Goal: Use online tool/utility: Utilize a website feature to perform a specific function

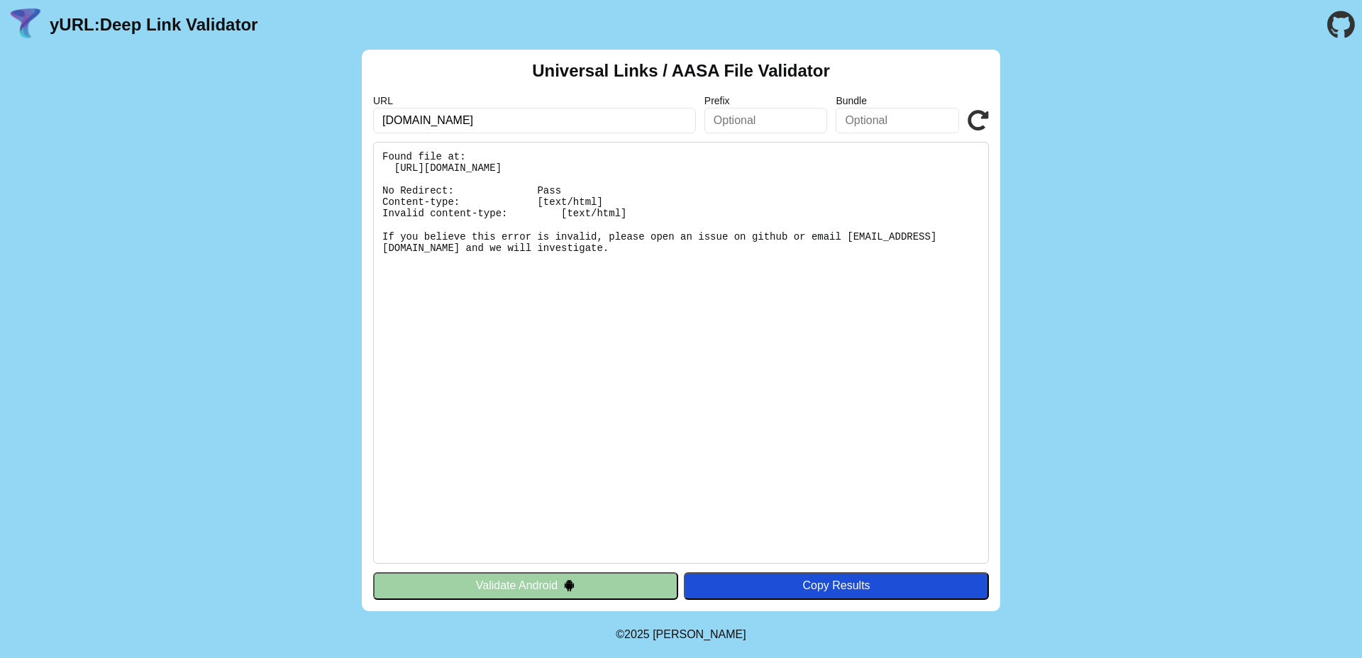
click at [584, 132] on input "siembramobile.com" at bounding box center [534, 121] width 323 height 26
click at [585, 132] on input "siembramobile.com" at bounding box center [534, 121] width 323 height 26
click at [575, 136] on div "Universal Links / AASA File Validator URL siembramobile.com Prefix Bundle Valid…" at bounding box center [681, 331] width 638 height 562
click at [579, 128] on input "siembramobile.com" at bounding box center [534, 121] width 323 height 26
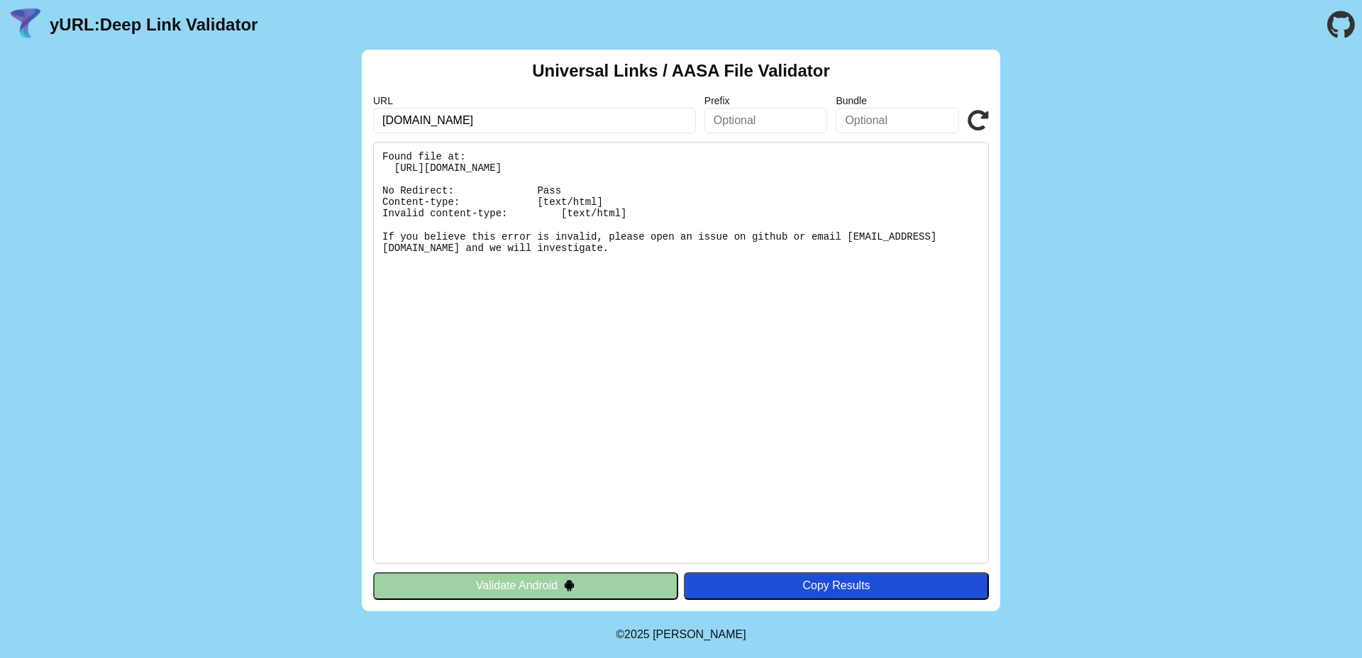
click at [575, 127] on input "siembramobile.com" at bounding box center [534, 121] width 323 height 26
click at [567, 129] on input "siembramobile.comixl" at bounding box center [534, 121] width 323 height 26
type input "[DOMAIN_NAME]"
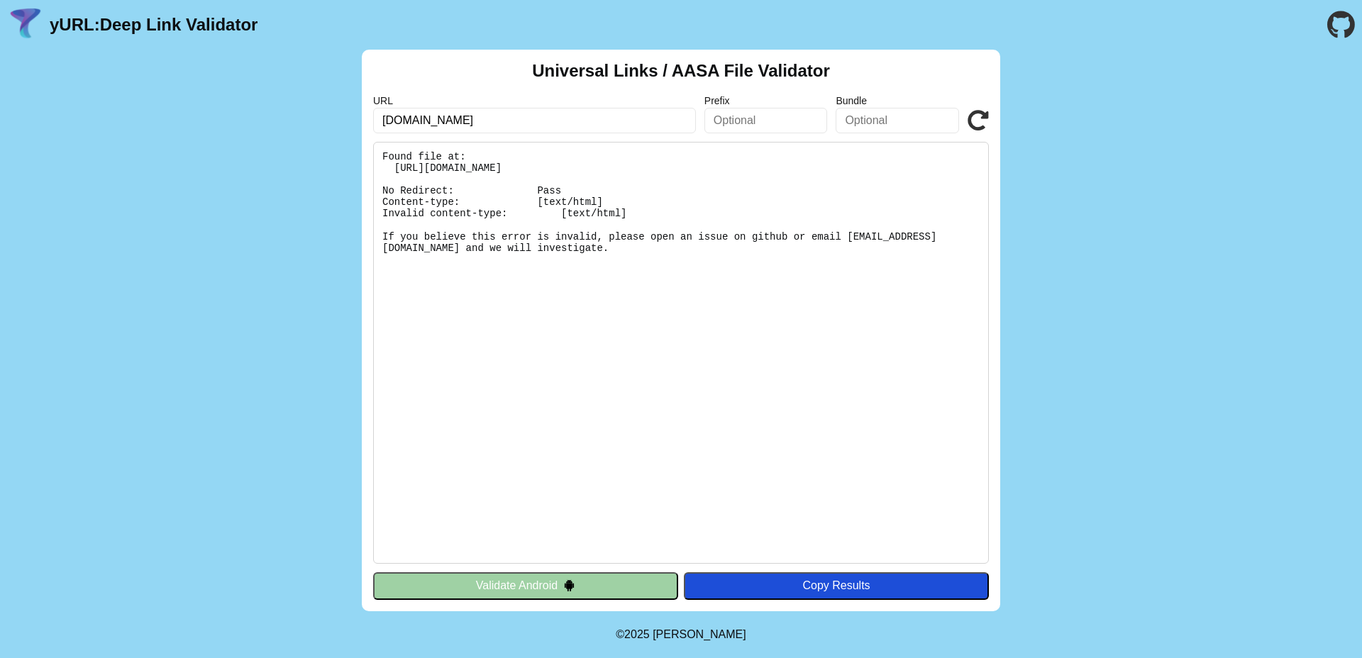
click button "Validate" at bounding box center [0, 0] width 0 height 0
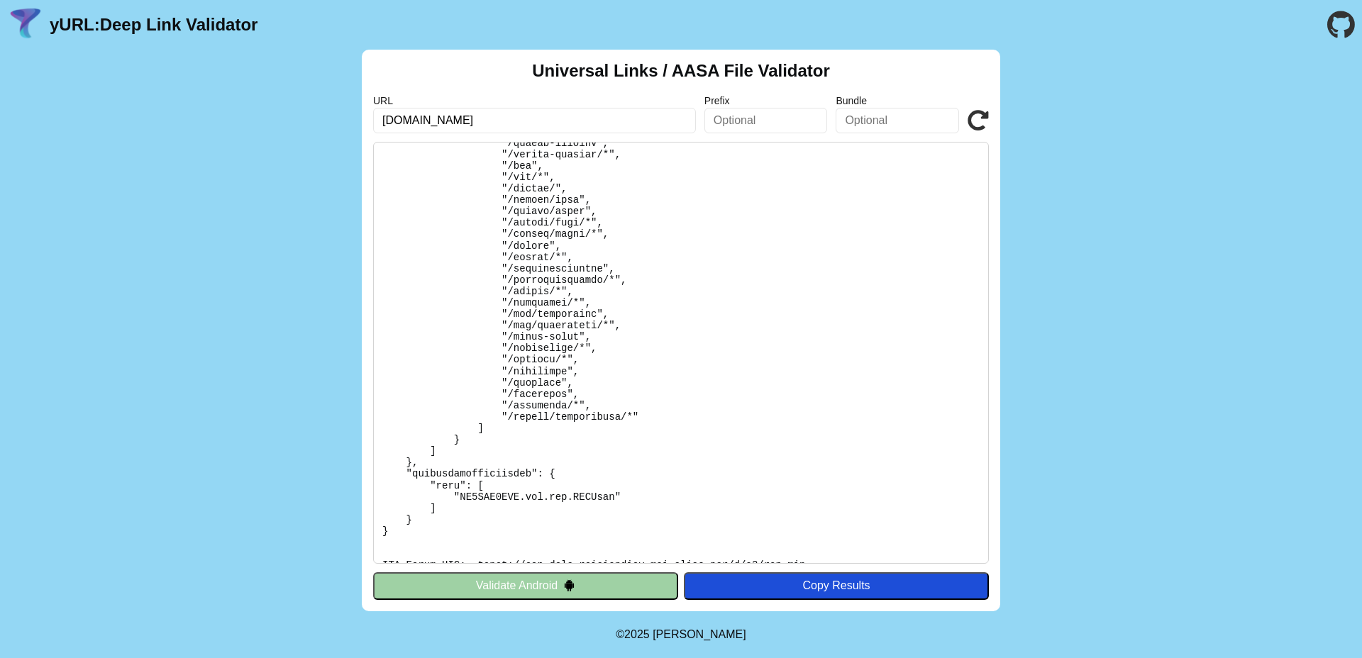
scroll to position [612, 0]
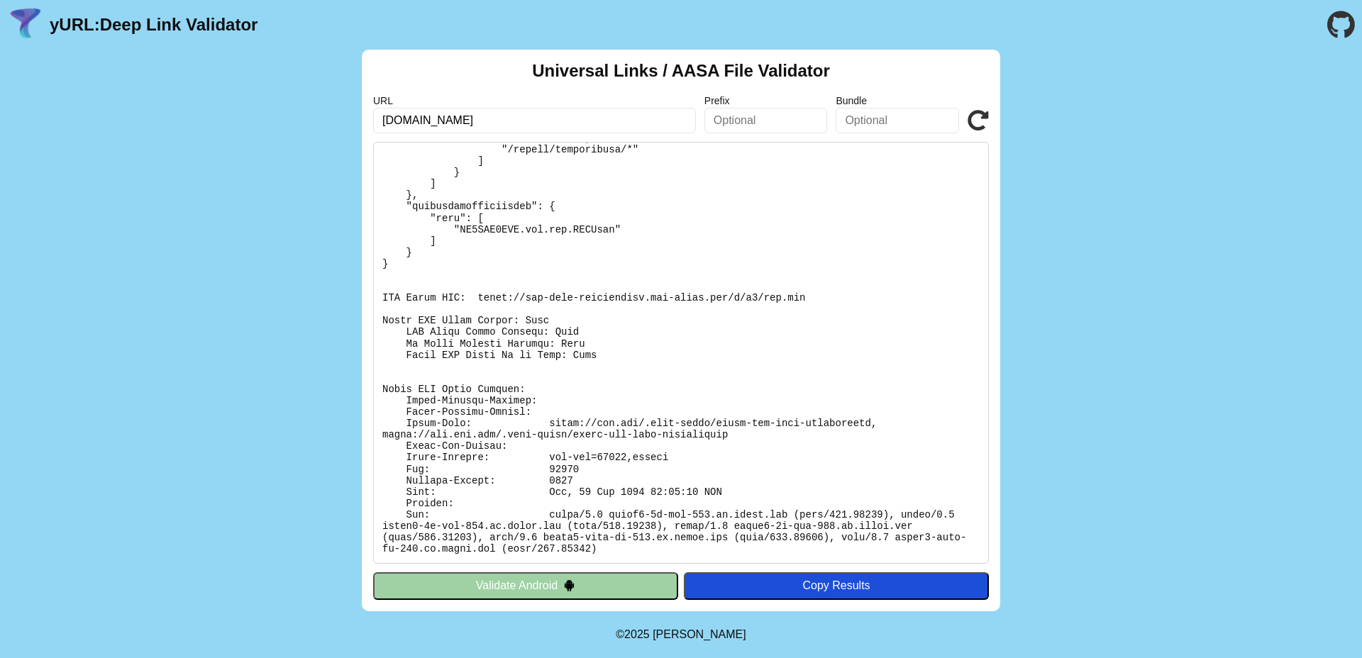
click at [597, 593] on button "Validate Android" at bounding box center [525, 585] width 305 height 27
